Goal: Task Accomplishment & Management: Manage account settings

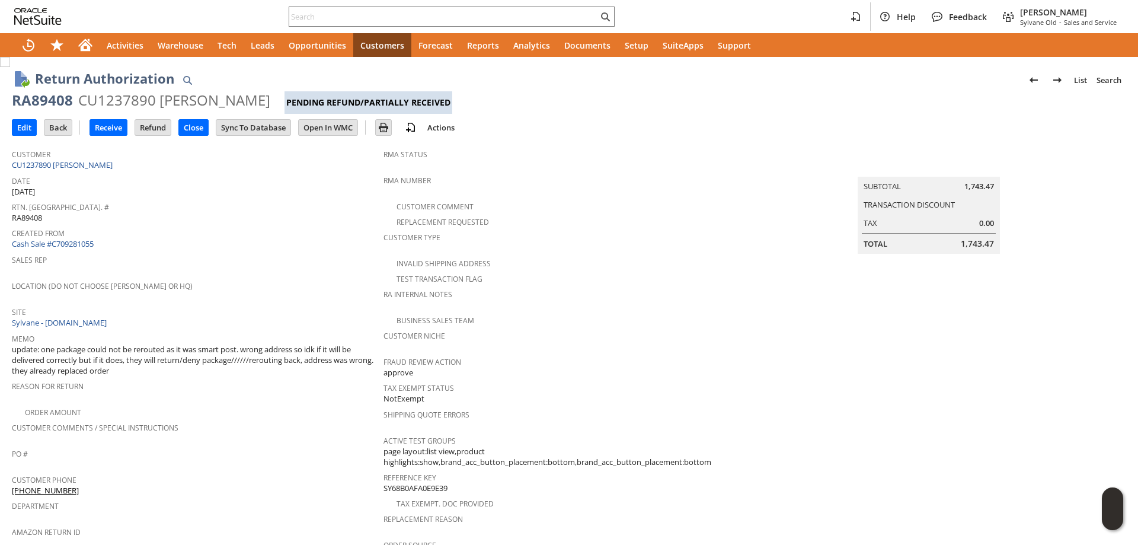
click at [57, 99] on div "RA89408" at bounding box center [42, 100] width 61 height 19
drag, startPoint x: 57, startPoint y: 99, endPoint x: 239, endPoint y: 100, distance: 181.9
click at [239, 100] on div "RA89408 CU1237890 Elizabeth Erickson Pending Refund/Partially Received" at bounding box center [569, 102] width 1114 height 23
copy div "RA89408 CU1237890 Elizabeth Erickson"
click at [158, 127] on input "Refund" at bounding box center [153, 127] width 36 height 15
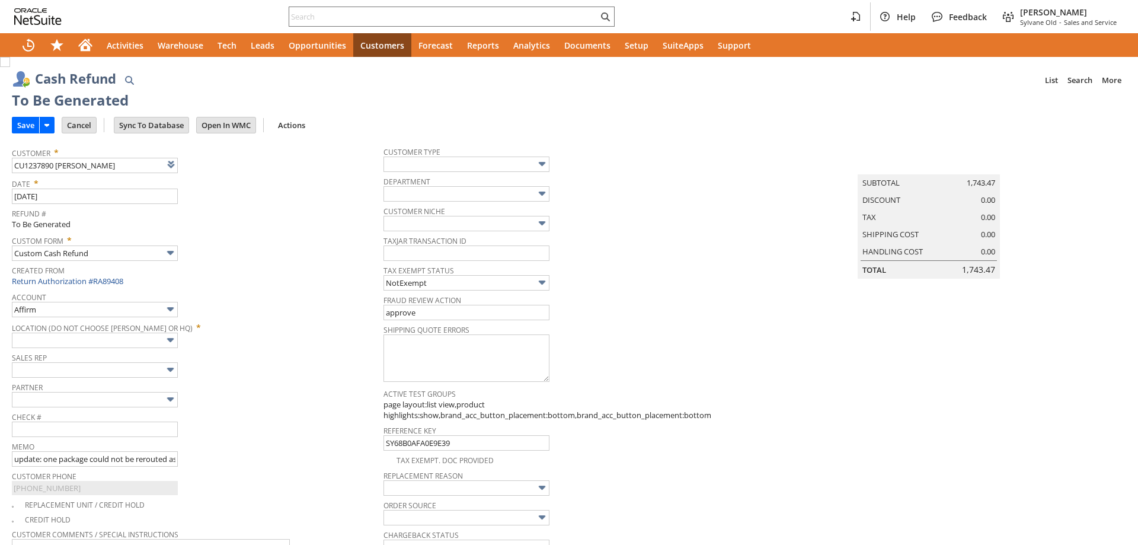
type input "Regions - Merchant 0414"
type input "Headquarters : Head... : Pending Testing"
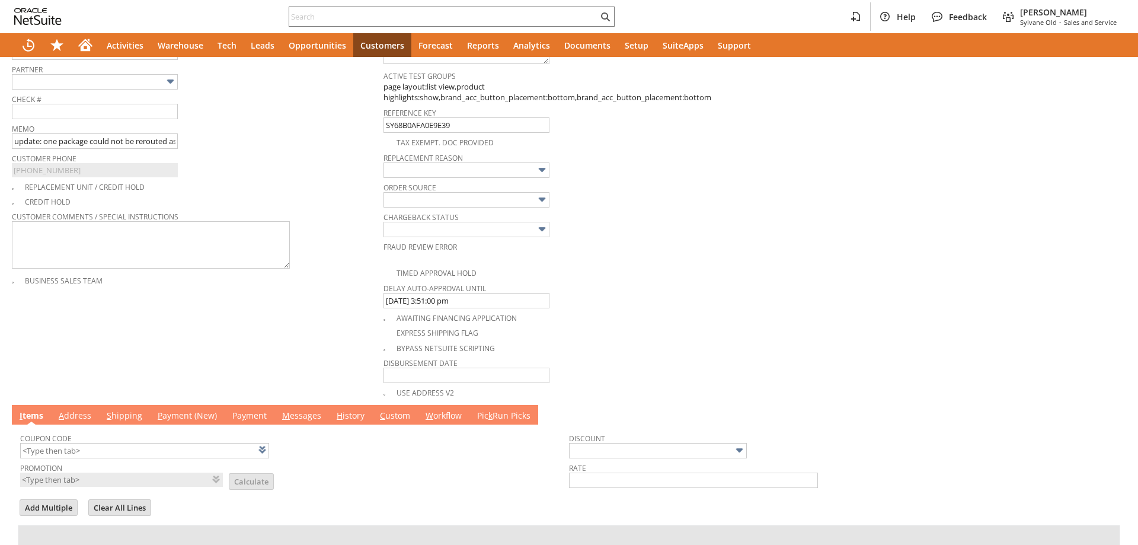
scroll to position [200, 0]
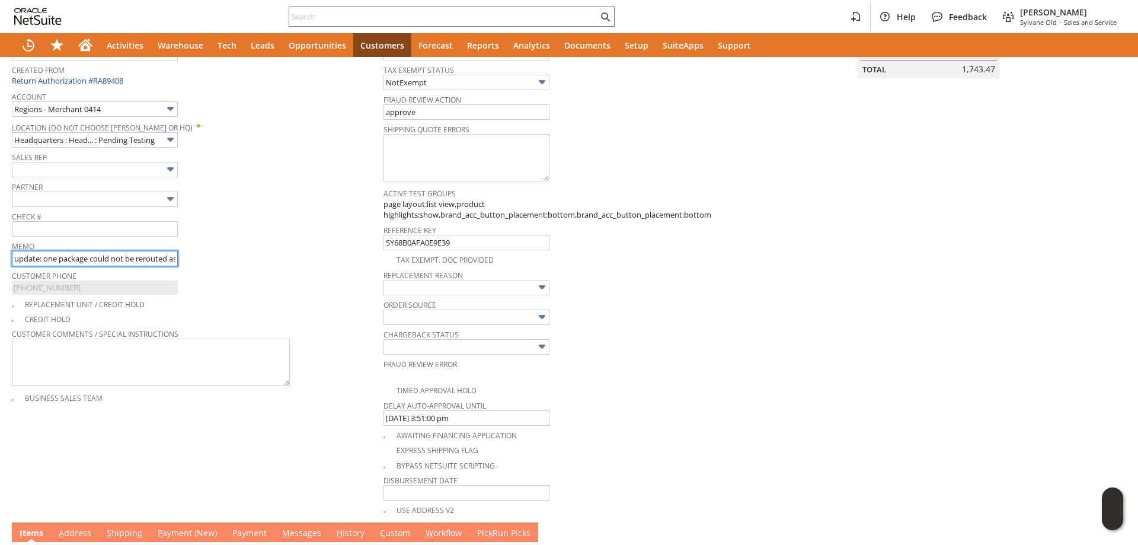
click at [14, 266] on input "update: one package could not be rerouted as it was smart post. wrong address s…" at bounding box center [95, 258] width 166 height 15
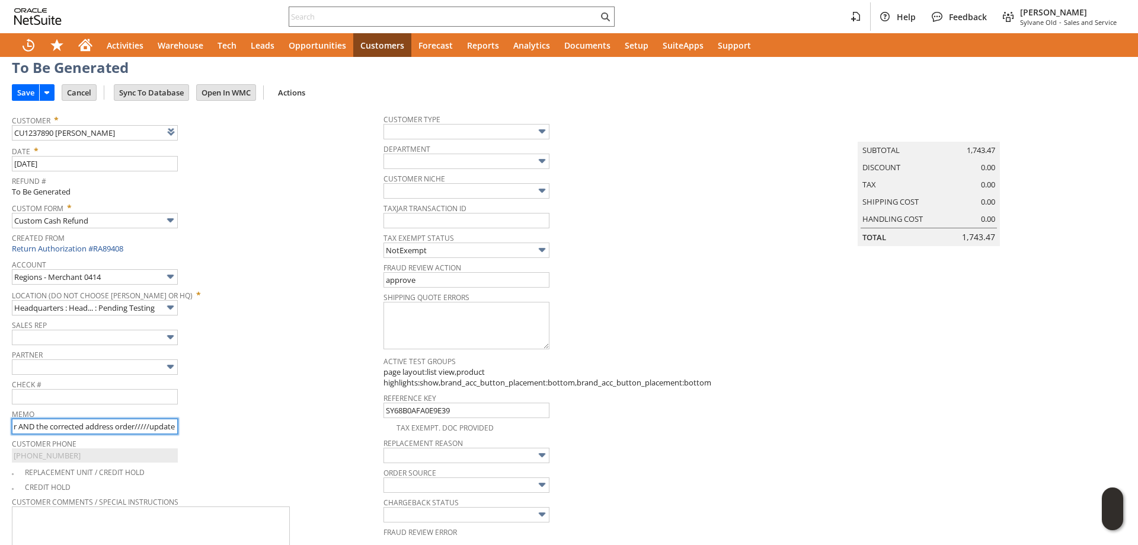
scroll to position [0, 0]
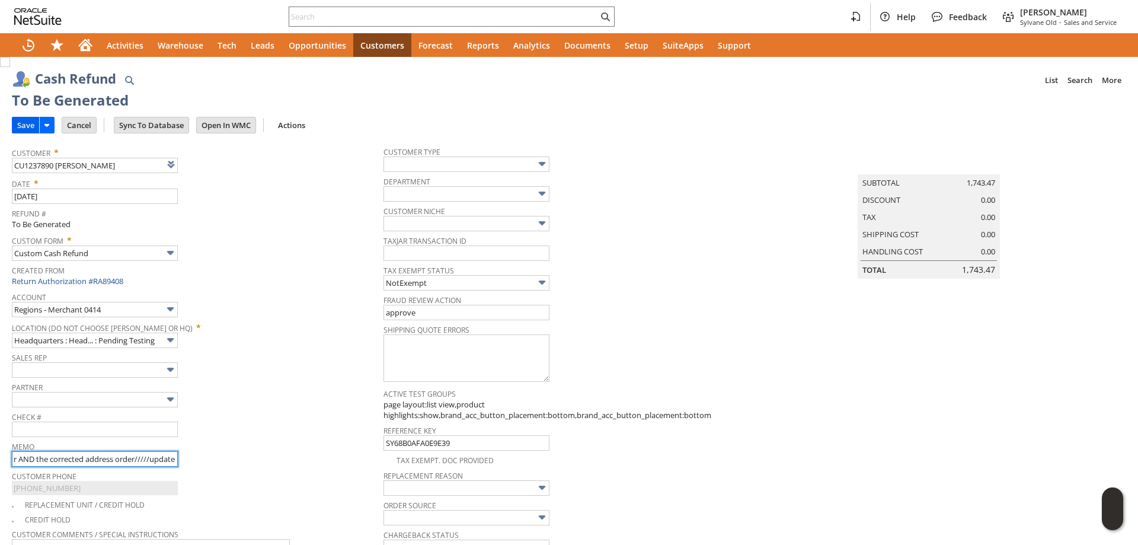
type input "Refunding customer, still waiting on the box of controllers to arrive. will shi…"
click at [22, 125] on input "Save" at bounding box center [25, 124] width 27 height 15
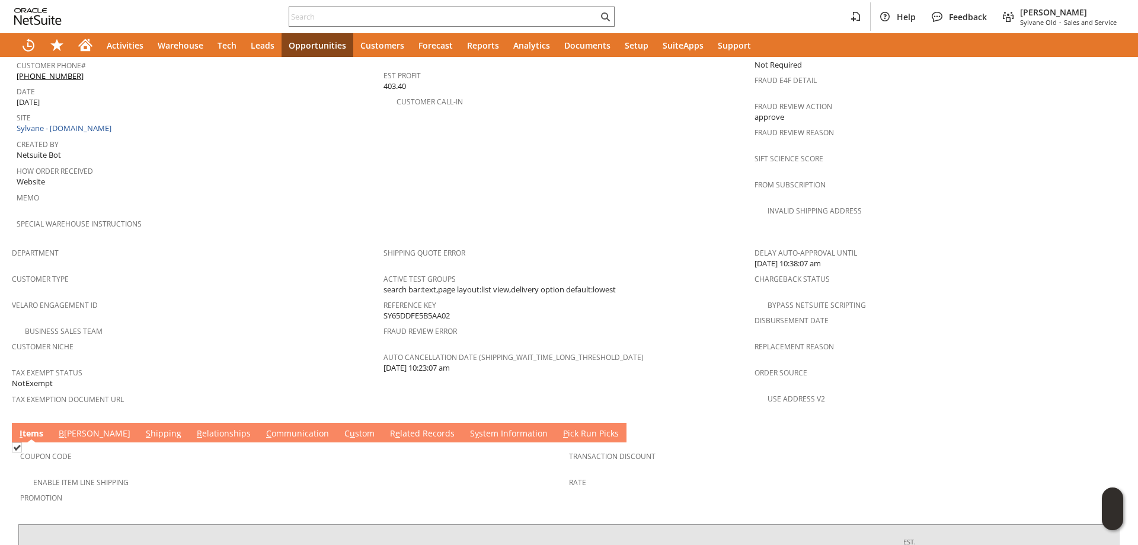
scroll to position [652, 0]
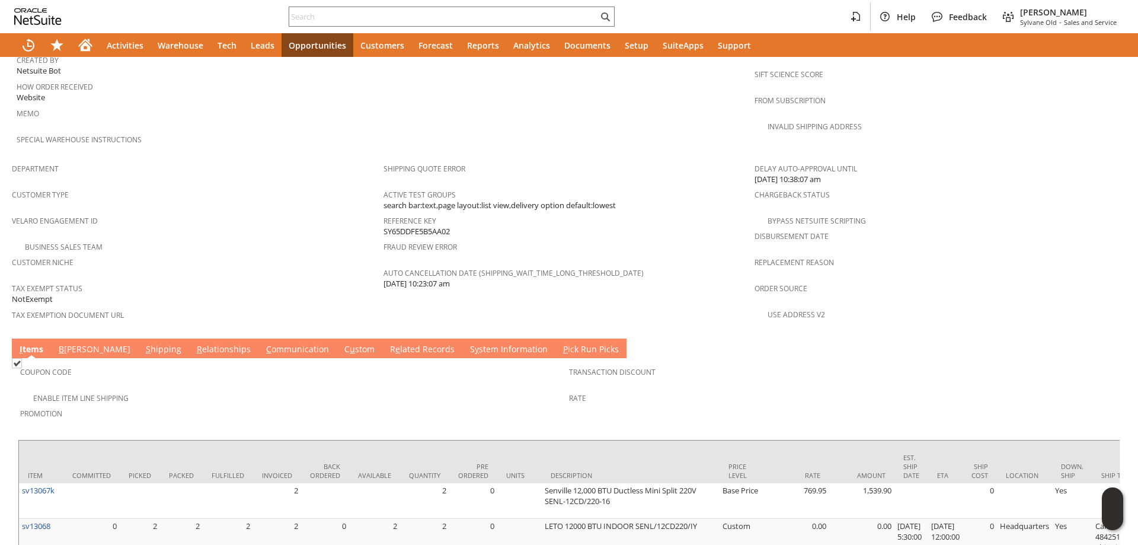
drag, startPoint x: 223, startPoint y: 322, endPoint x: 215, endPoint y: 339, distance: 18.3
click at [263, 343] on link "C ommunication" at bounding box center [297, 349] width 69 height 13
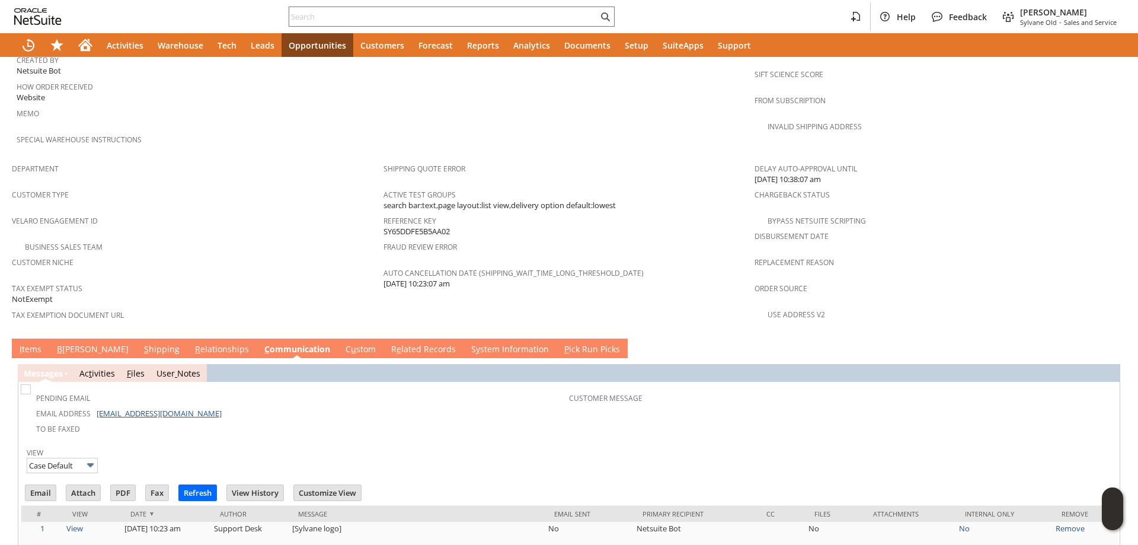
scroll to position [0, 0]
click at [60, 343] on span "B" at bounding box center [59, 348] width 5 height 11
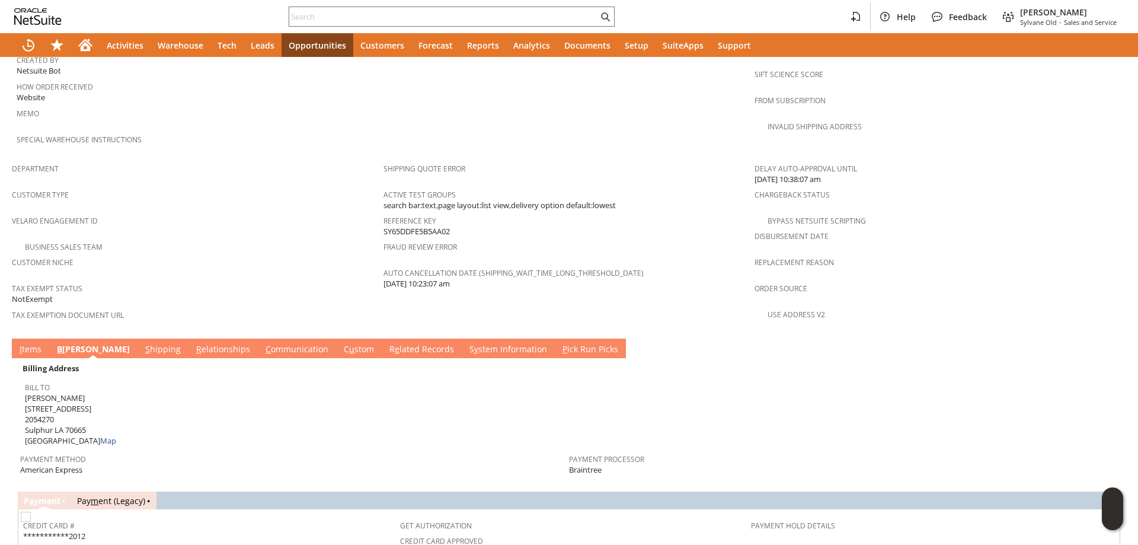
click at [142, 343] on link "S hipping" at bounding box center [162, 349] width 41 height 13
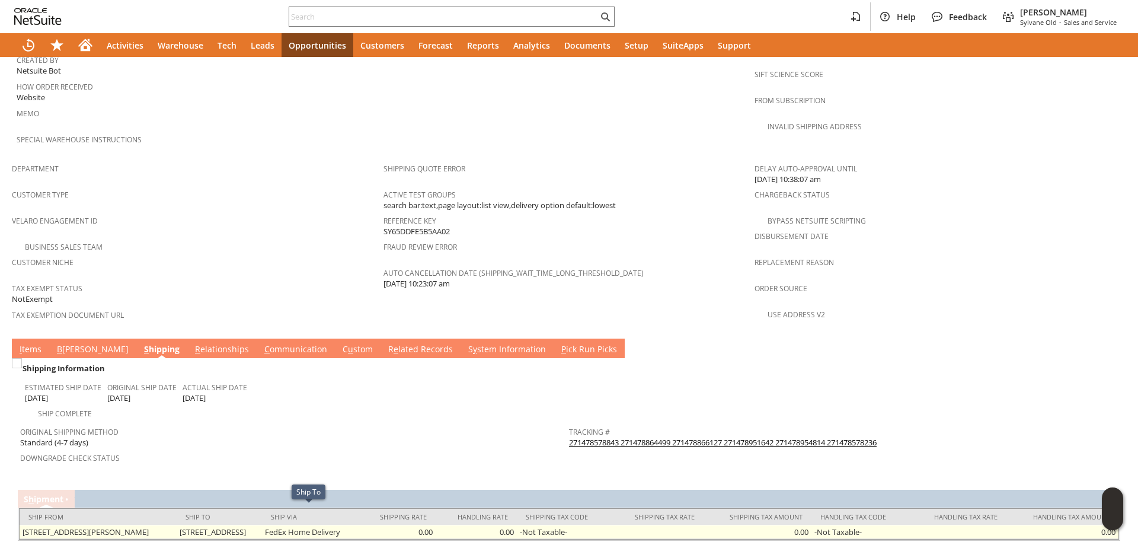
click at [230, 524] on td "1392B Swisco Rd Sulphur LA 70665 United States" at bounding box center [220, 531] width 86 height 14
drag, startPoint x: 230, startPoint y: 515, endPoint x: 276, endPoint y: 513, distance: 45.1
click at [262, 524] on td "1392B Swisco Rd Sulphur LA 70665 United States" at bounding box center [220, 531] width 86 height 14
copy td "1392B Swisco Rd"
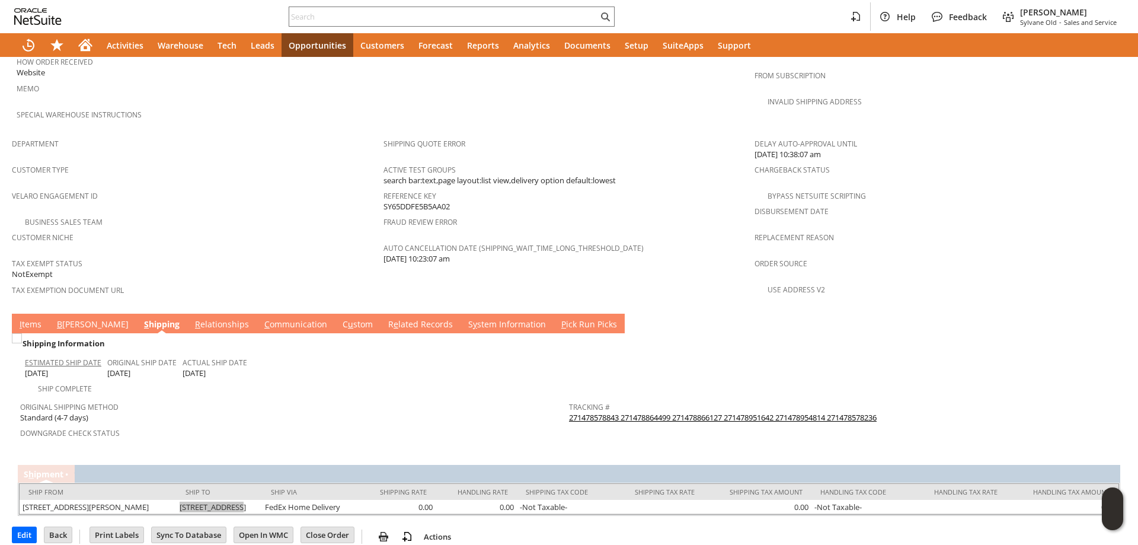
scroll to position [682, 0]
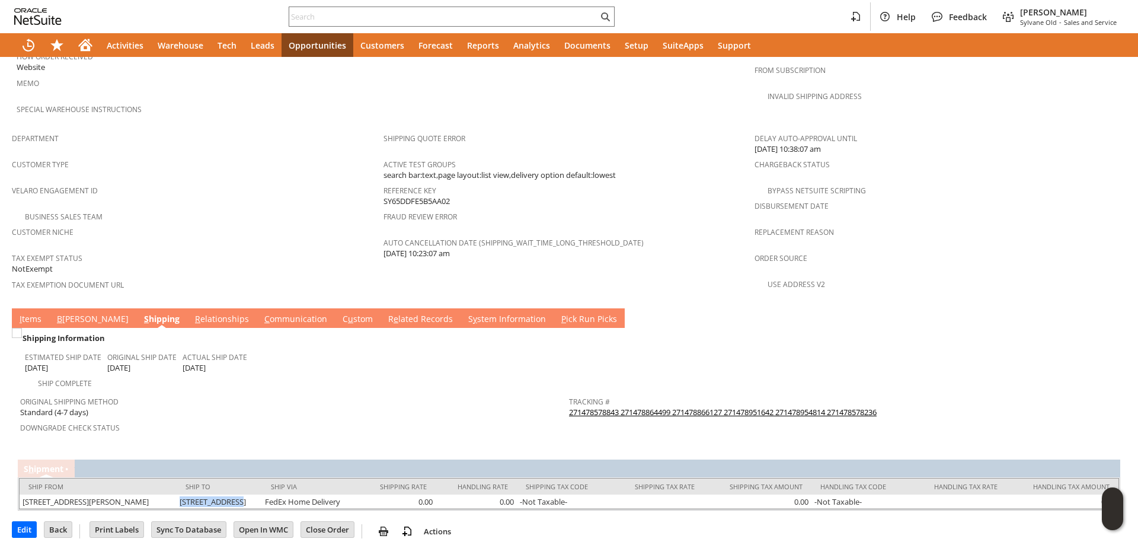
drag, startPoint x: 27, startPoint y: 293, endPoint x: 316, endPoint y: 231, distance: 295.1
click at [27, 313] on link "I tems" at bounding box center [31, 319] width 28 height 13
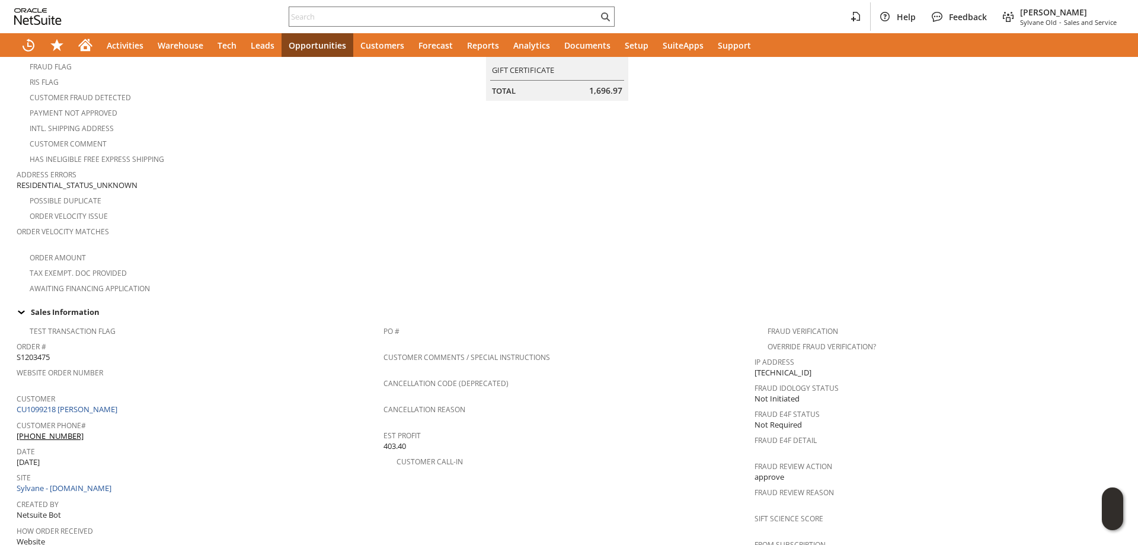
scroll to position [0, 0]
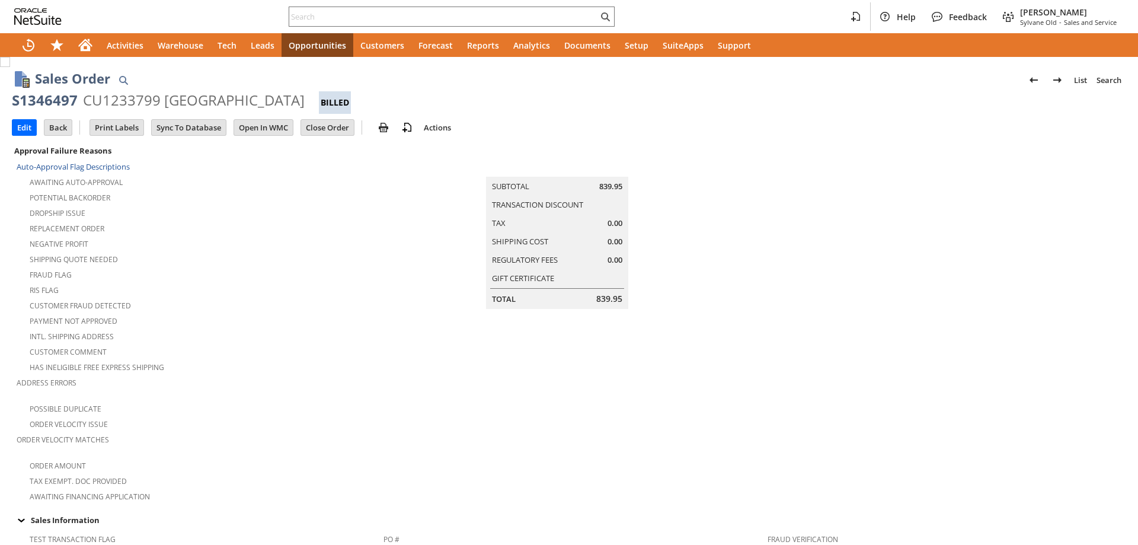
scroll to position [705, 0]
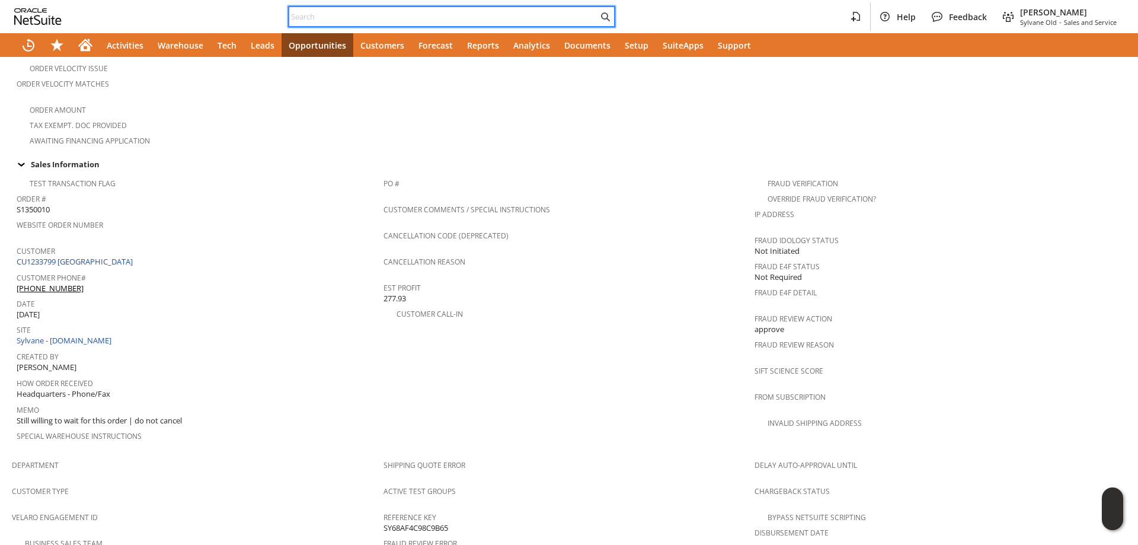
paste input "7604045411"
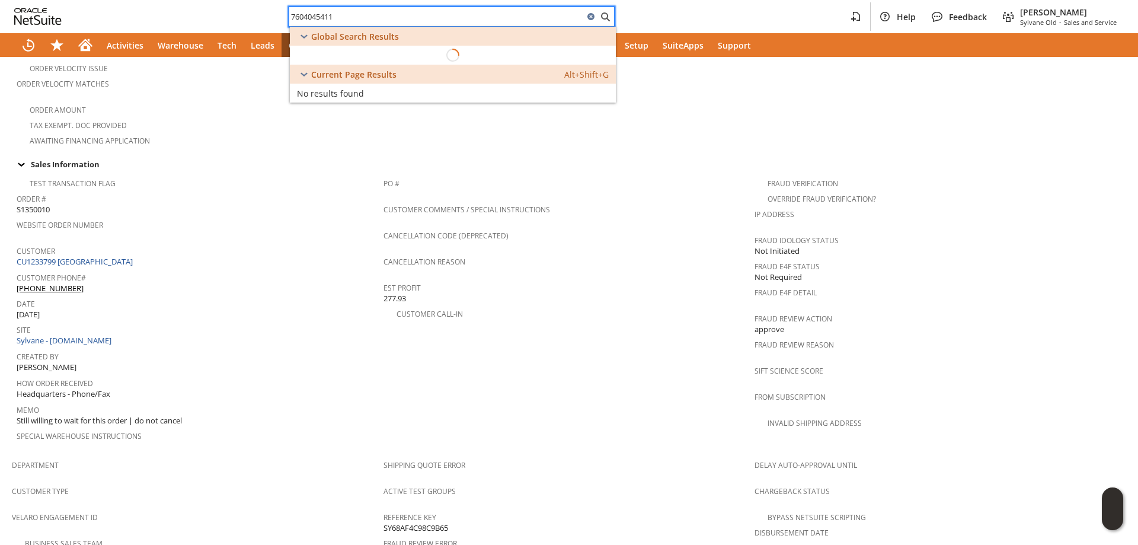
type input "7604045411"
